Goal: Task Accomplishment & Management: Understand process/instructions

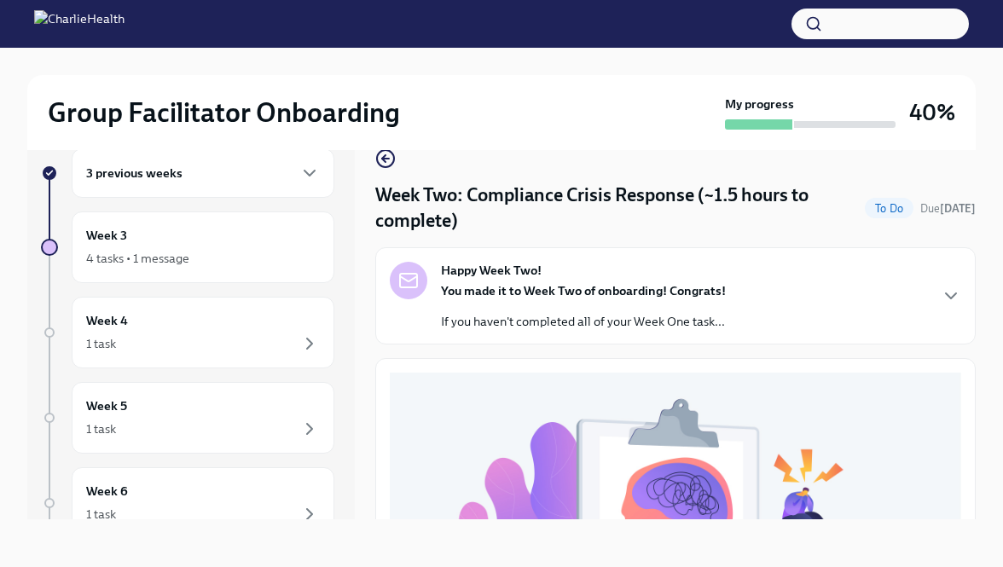
scroll to position [588, 0]
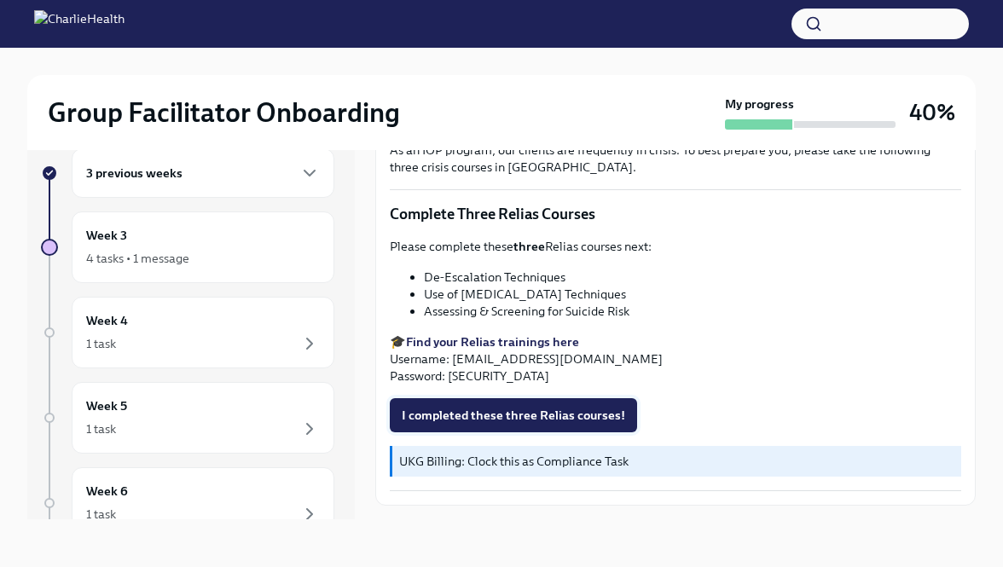
click at [494, 415] on span "I completed these three Relias courses!" at bounding box center [513, 415] width 223 height 17
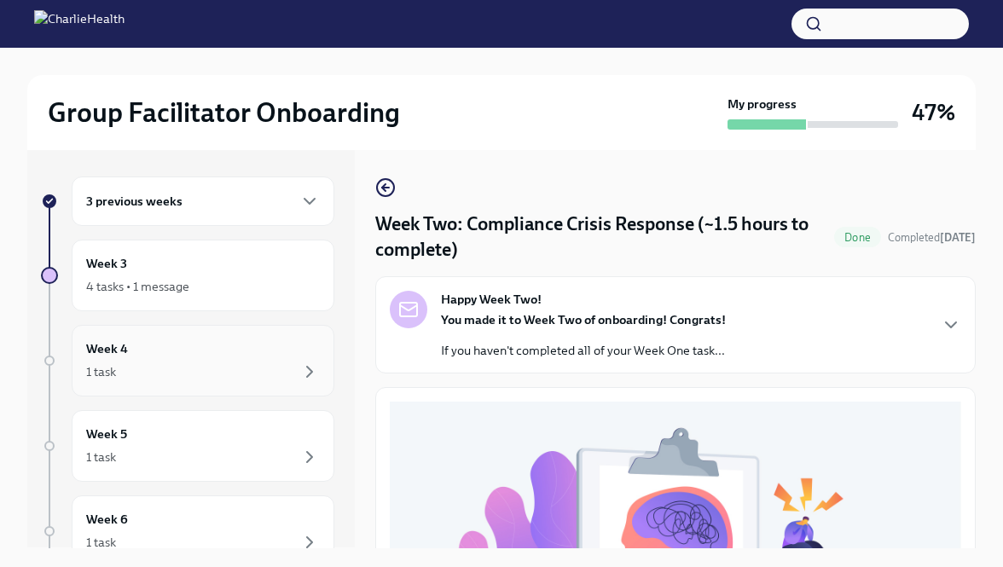
scroll to position [0, 0]
click at [245, 261] on div "Week 3 4 tasks • 1 message" at bounding box center [203, 276] width 234 height 43
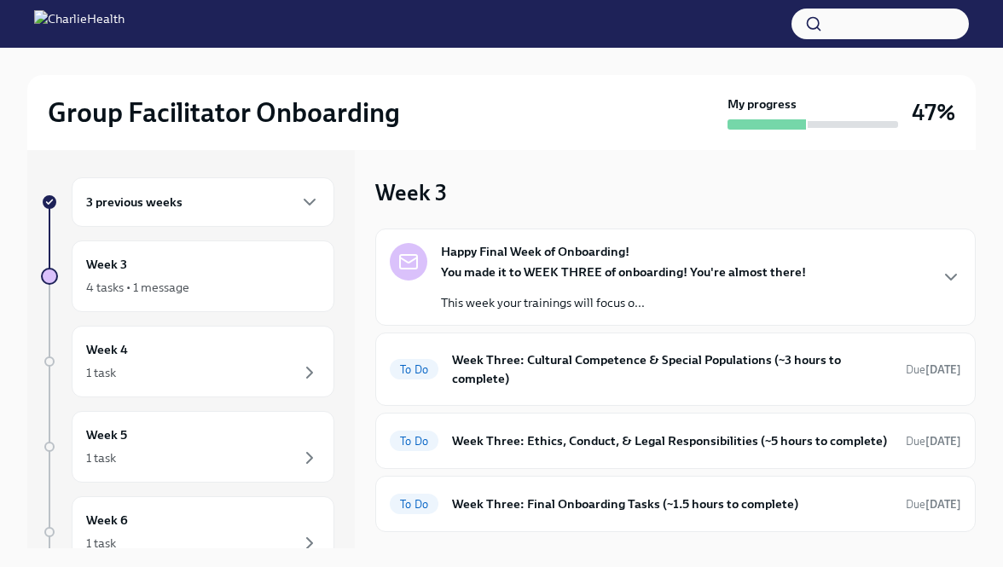
click at [283, 196] on div "3 previous weeks" at bounding box center [203, 202] width 234 height 20
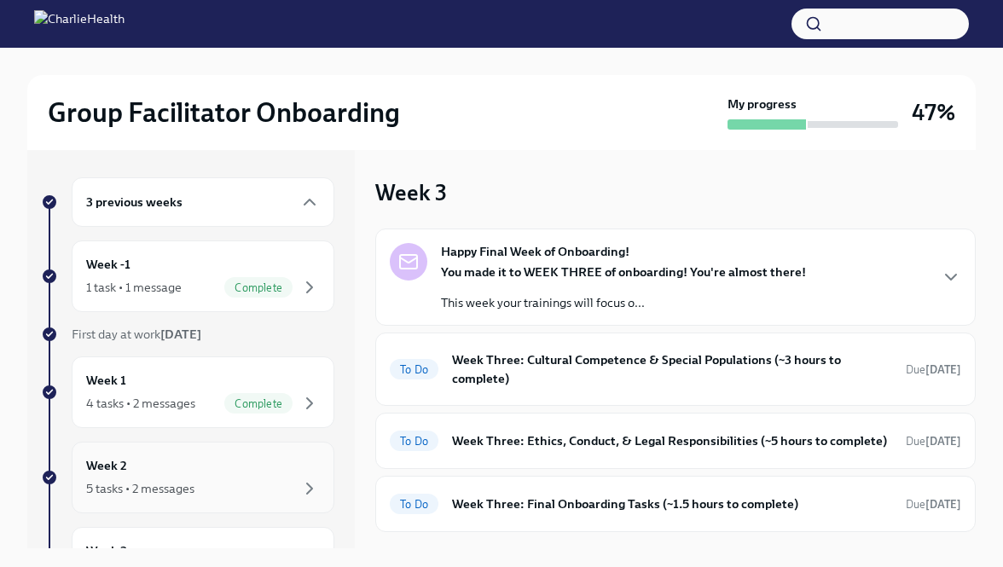
click at [227, 472] on div "Week 2 5 tasks • 2 messages" at bounding box center [203, 477] width 234 height 43
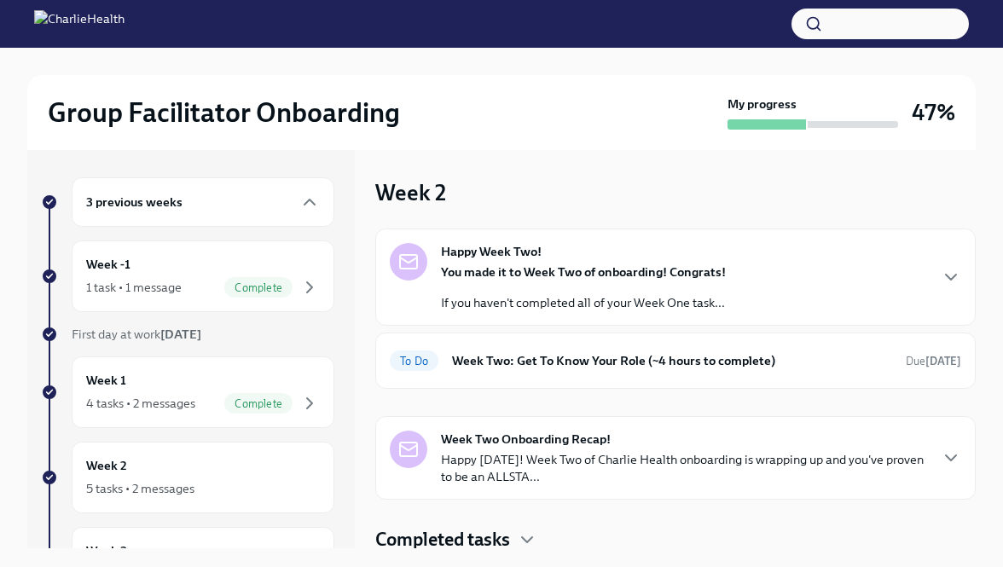
scroll to position [3, 0]
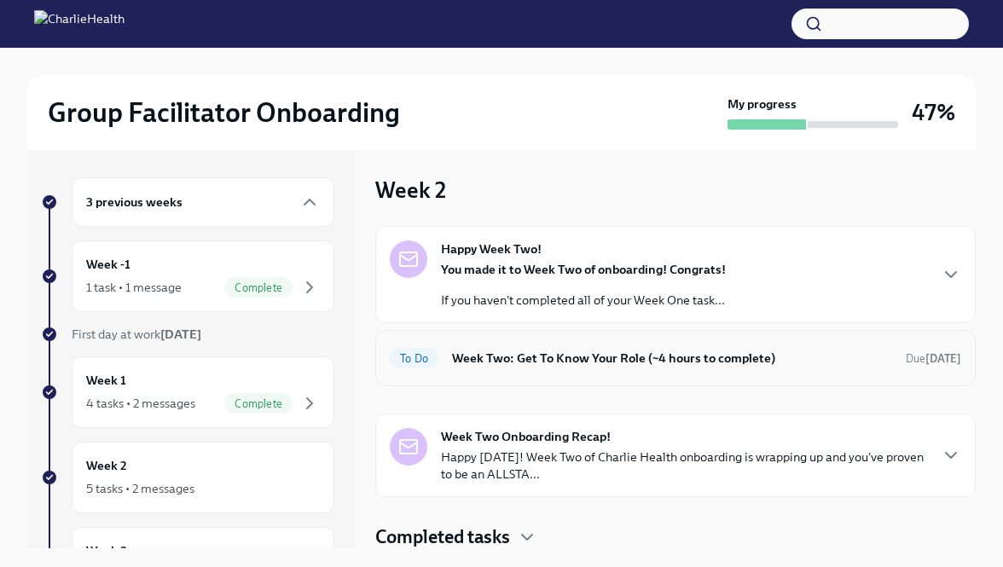
click at [548, 360] on h6 "Week Two: Get To Know Your Role (~4 hours to complete)" at bounding box center [672, 358] width 440 height 19
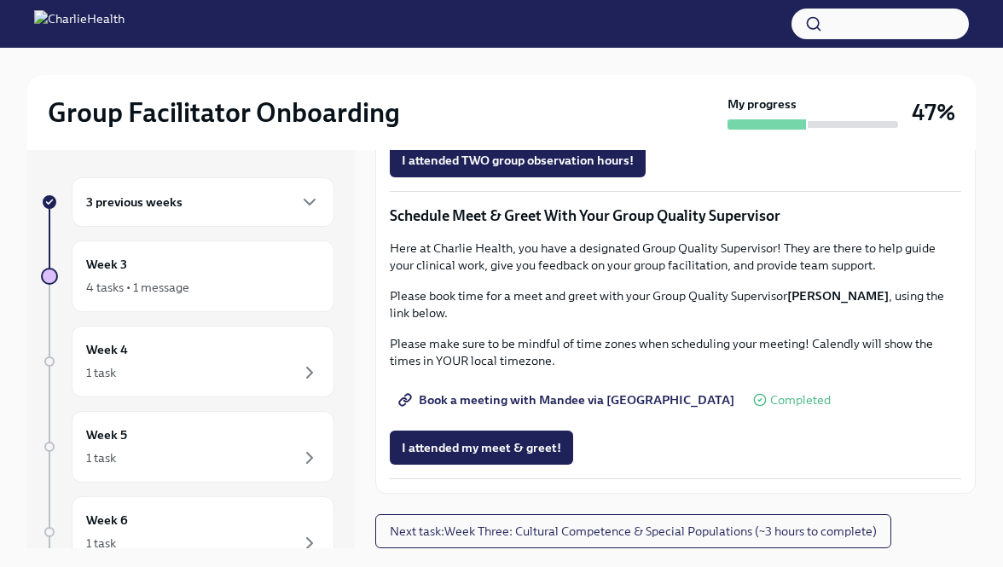
scroll to position [29, 0]
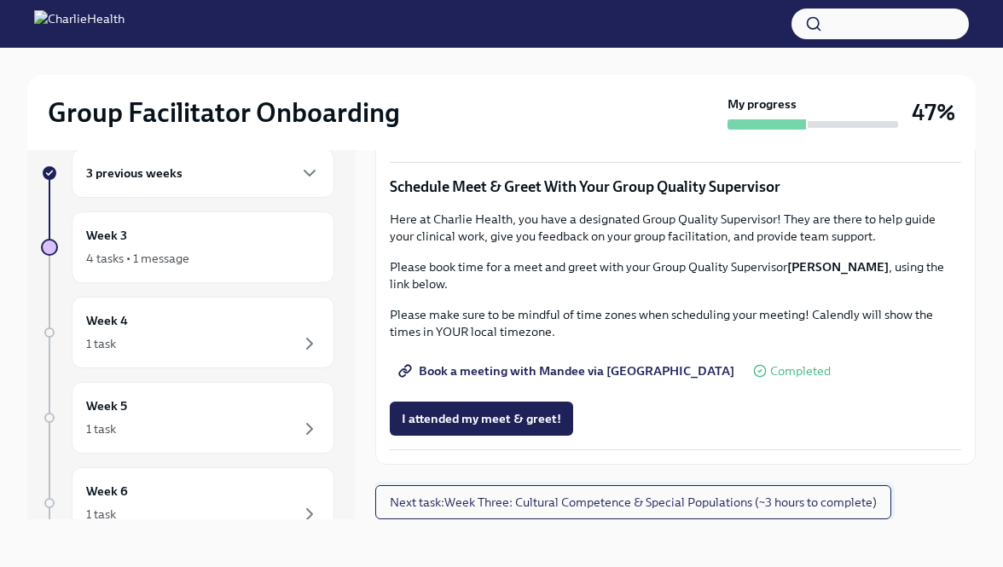
click at [481, 514] on button "Next task : Week Three: Cultural Competence & Special Populations (~3 hours to …" at bounding box center [633, 502] width 516 height 34
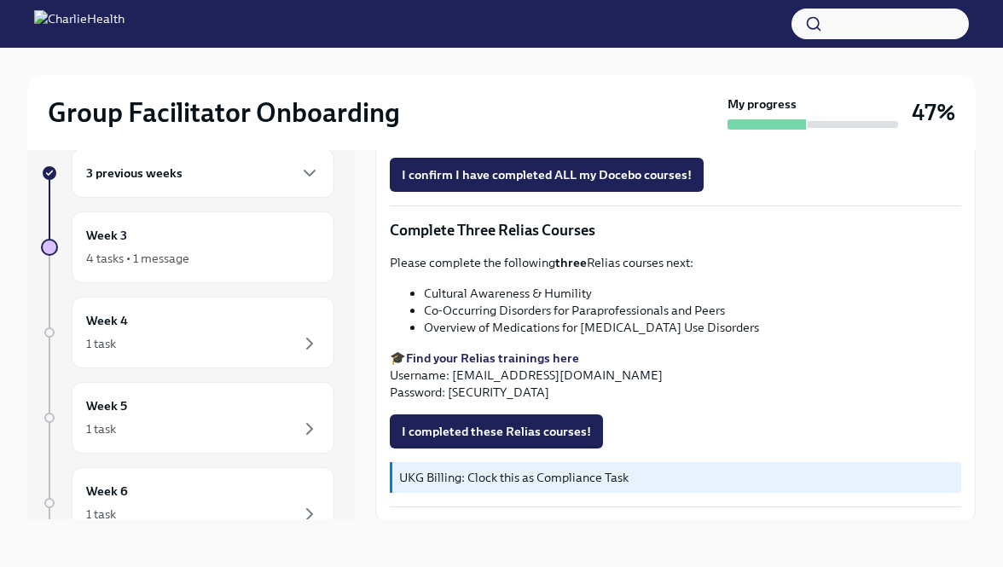
scroll to position [1292, 0]
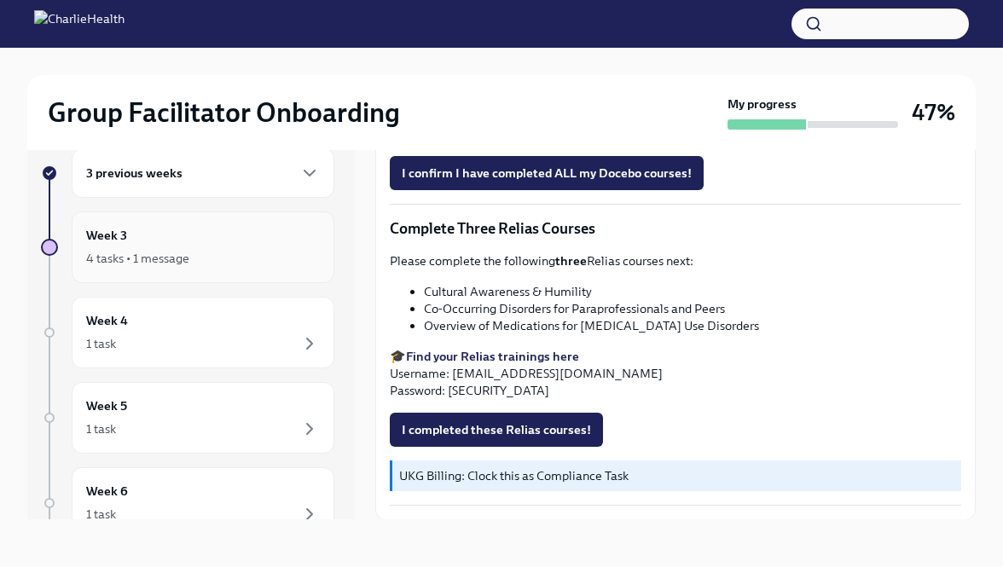
click at [309, 244] on div "Week 3 4 tasks • 1 message" at bounding box center [203, 247] width 234 height 43
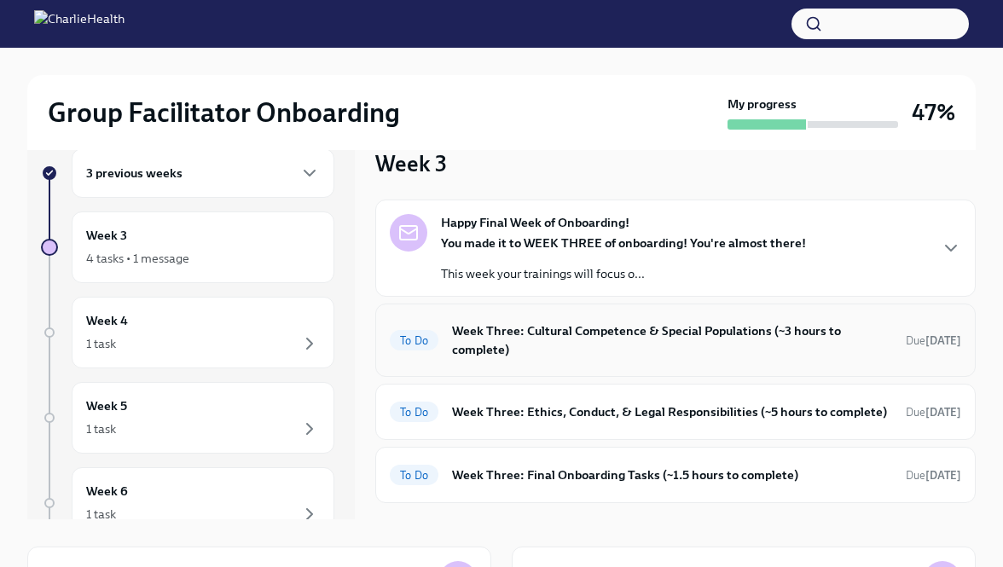
click at [491, 360] on div "To Do Week Three: Cultural Competence & Special Populations (~3 hours to comple…" at bounding box center [675, 340] width 571 height 44
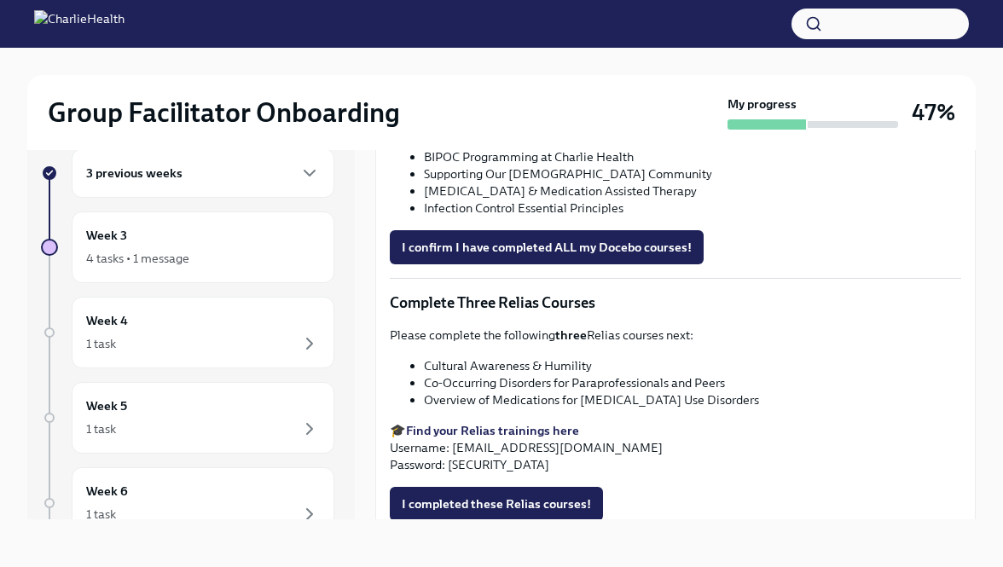
scroll to position [1329, 0]
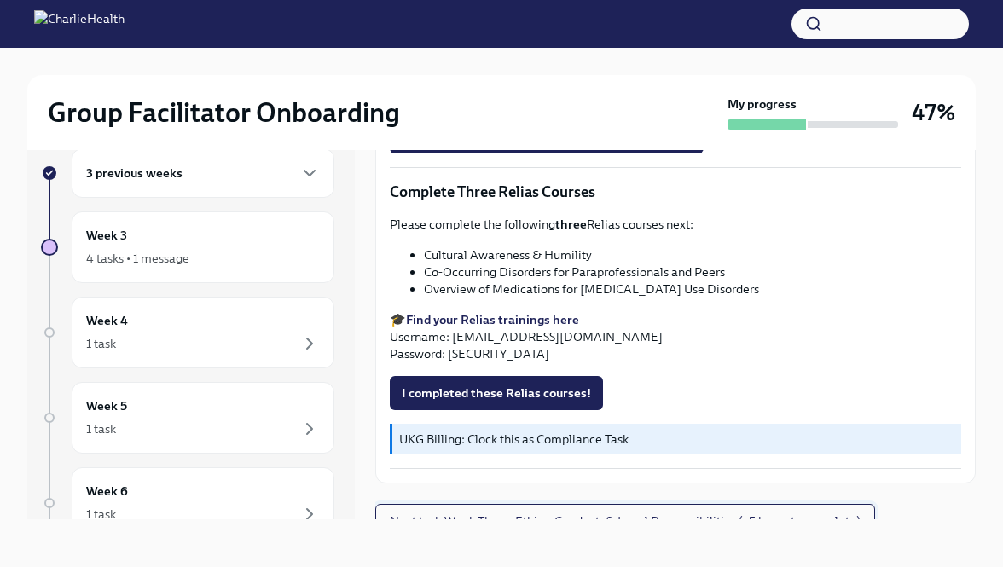
click at [485, 513] on span "Next task : Week Three: Ethics, Conduct, & Legal Responsibilities (~5 hours to …" at bounding box center [625, 521] width 471 height 17
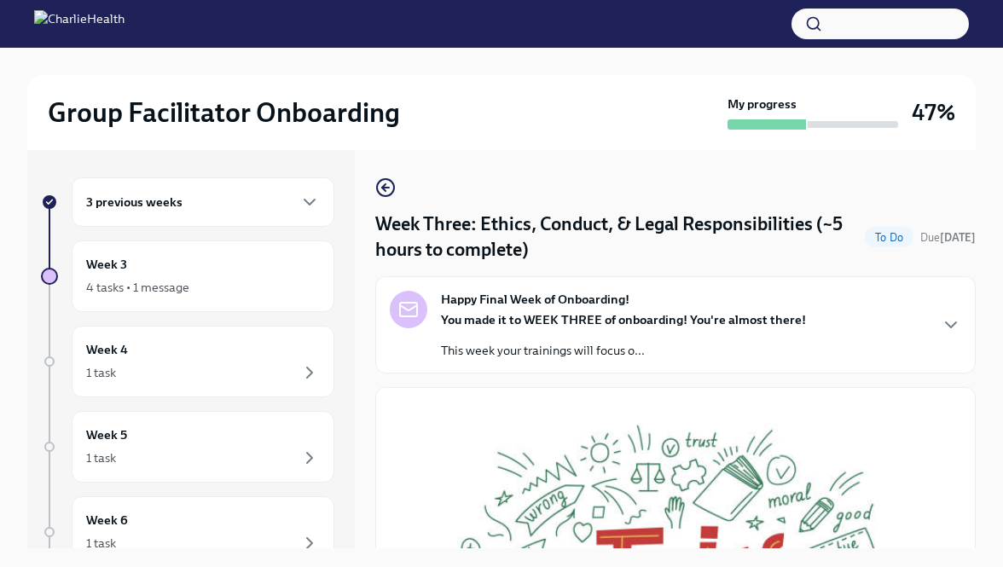
click at [484, 327] on strong "You made it to WEEK THREE of onboarding! You're almost there!" at bounding box center [623, 319] width 365 height 15
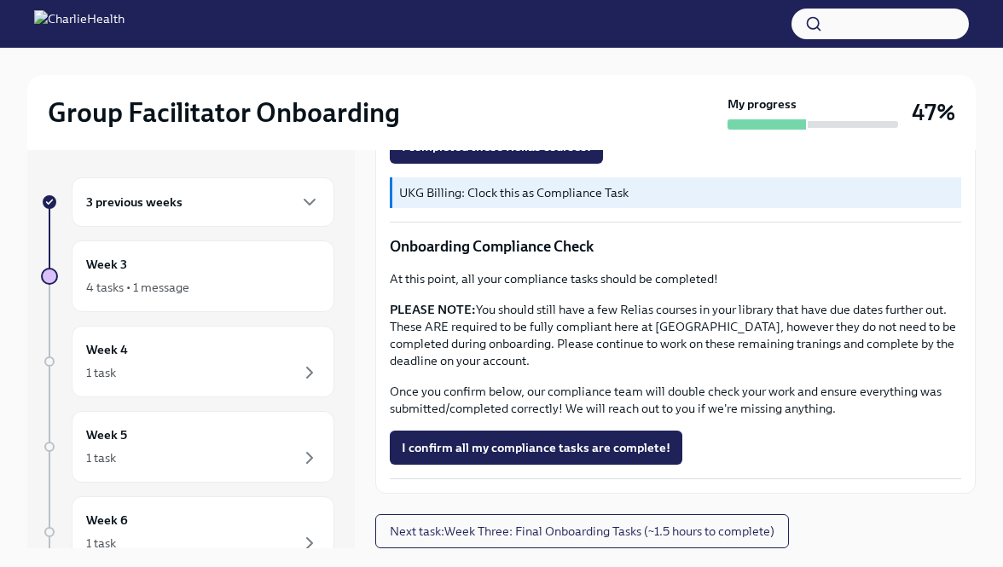
scroll to position [1586, 0]
